Goal: Task Accomplishment & Management: Manage account settings

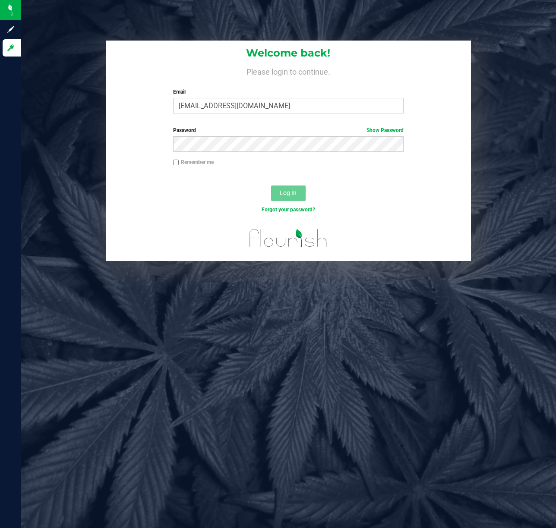
type input "[EMAIL_ADDRESS][DOMAIN_NAME]"
click at [271, 185] on button "Log In" at bounding box center [288, 193] width 35 height 16
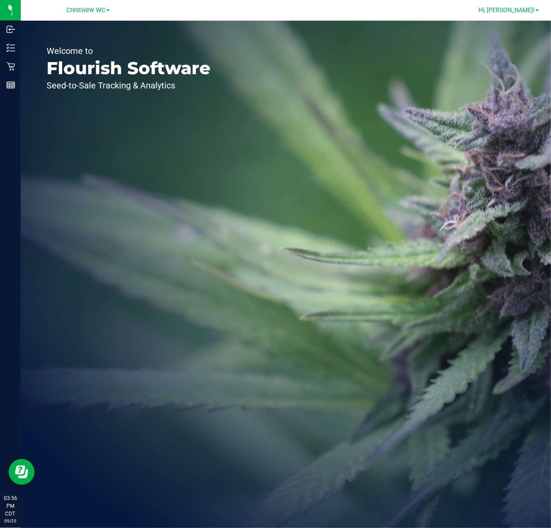
click at [530, 14] on link "Hi, [PERSON_NAME]!" at bounding box center [508, 10] width 67 height 9
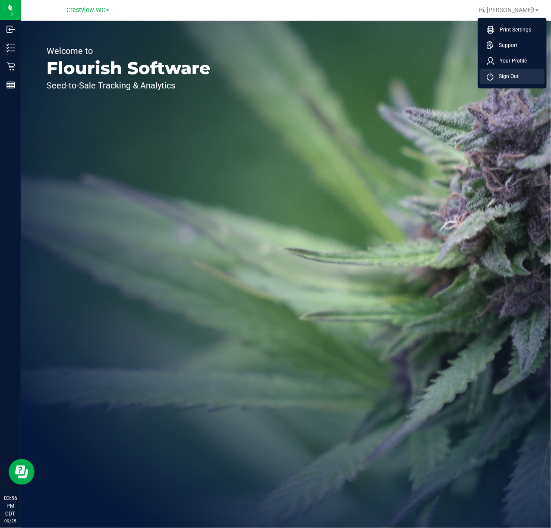
click at [509, 76] on span "Sign Out" at bounding box center [505, 76] width 25 height 9
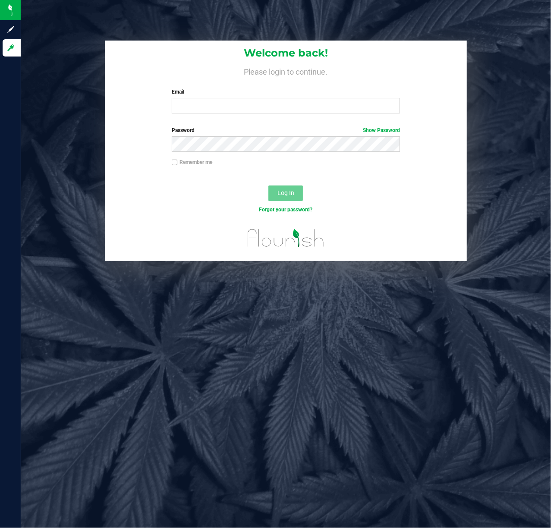
click at [344, 92] on label "Email" at bounding box center [286, 92] width 229 height 8
click at [344, 98] on input "Email" at bounding box center [286, 106] width 229 height 16
type input "[EMAIL_ADDRESS][DOMAIN_NAME]"
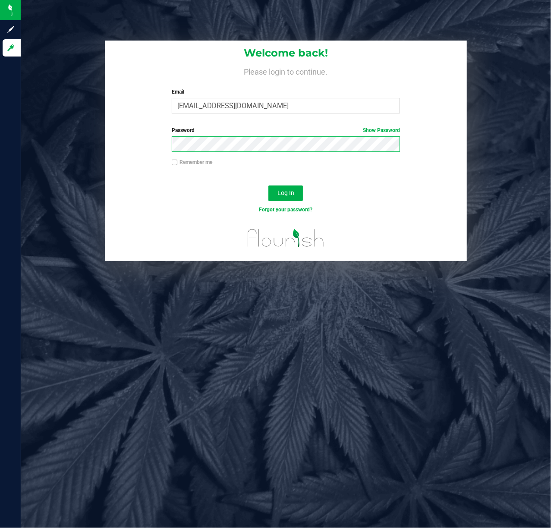
click at [268, 185] on button "Log In" at bounding box center [285, 193] width 35 height 16
